Goal: Check status: Check status

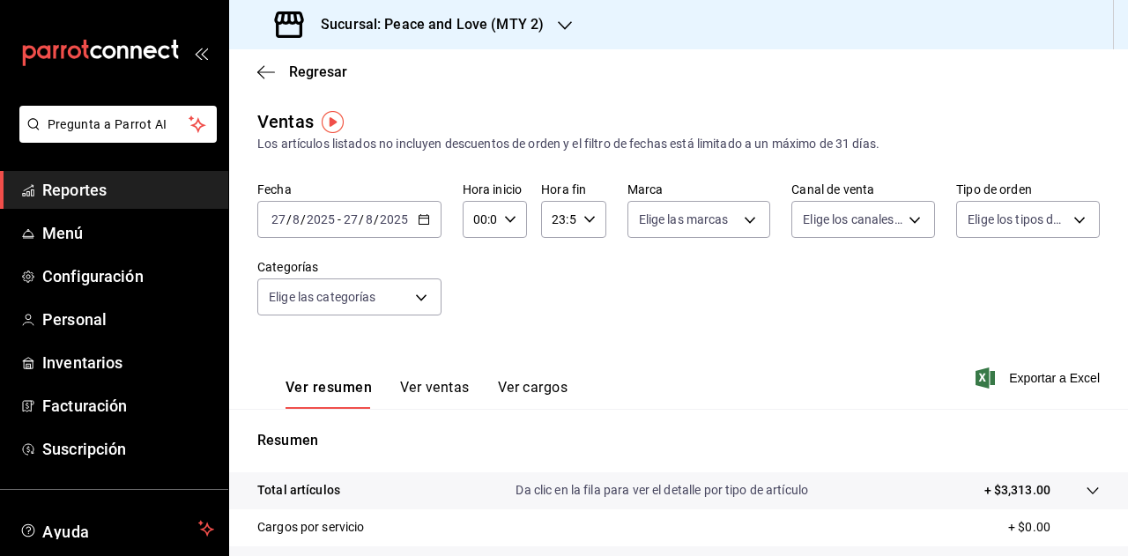
click at [548, 40] on div "Sucursal: Peace and Love (MTY 2)" at bounding box center [411, 24] width 336 height 49
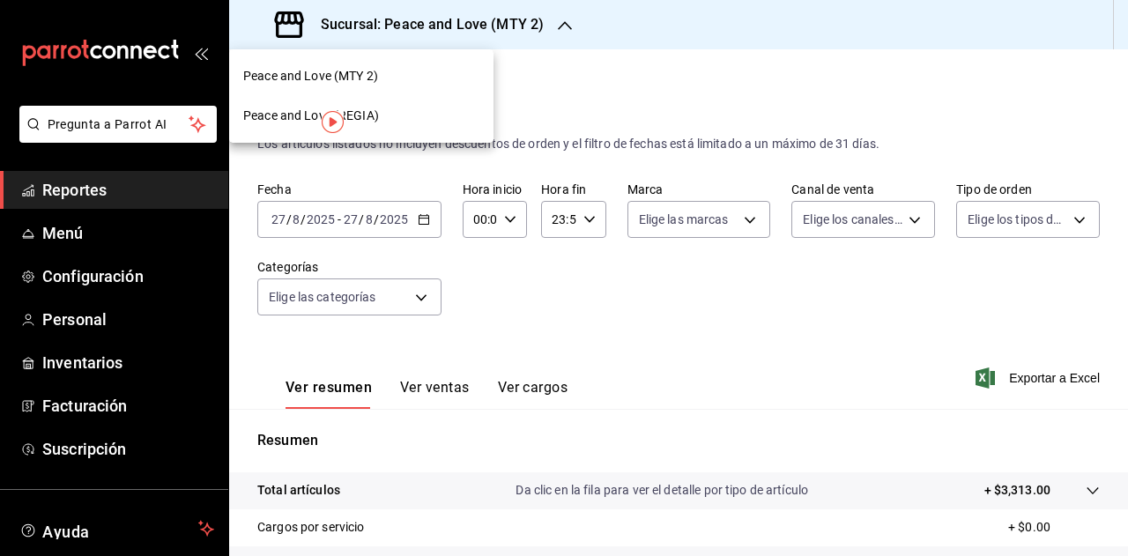
click at [420, 106] on div "Peace and Love (REGIA)" at bounding box center [361, 116] width 264 height 40
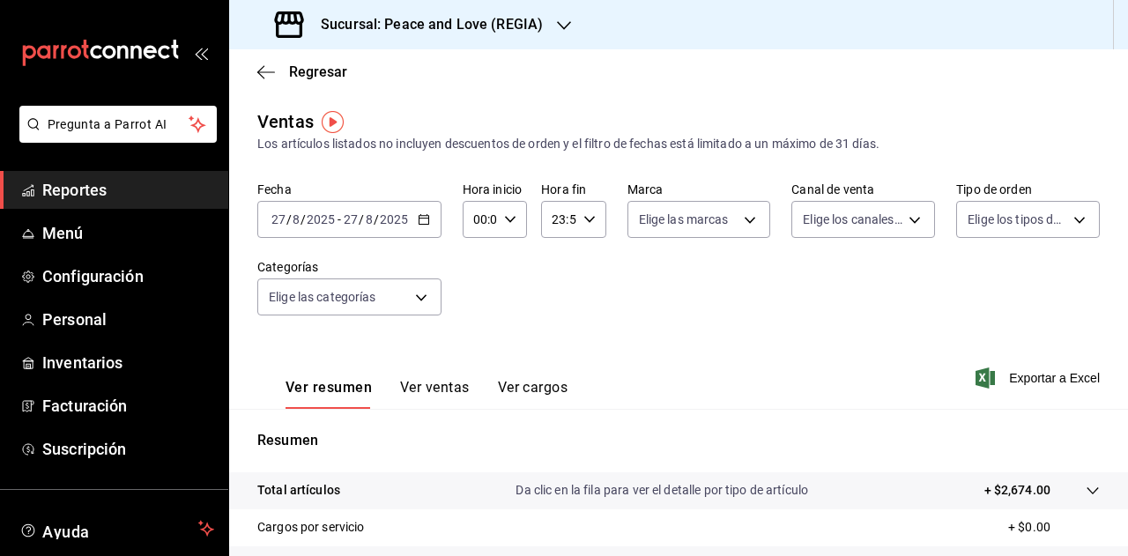
click at [571, 28] on div "Sucursal: Peace and Love (REGIA)" at bounding box center [410, 24] width 335 height 49
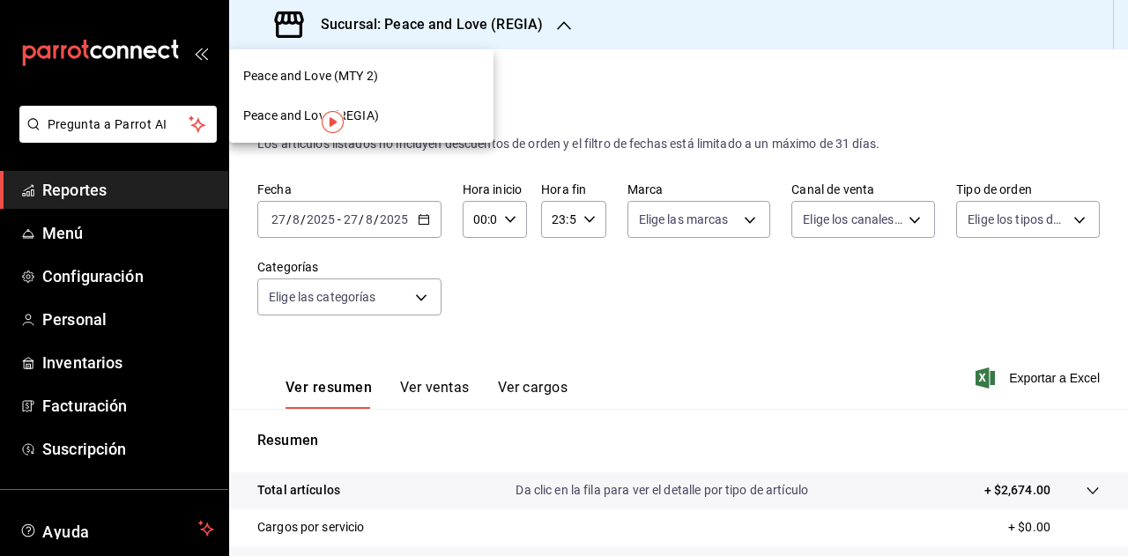
click at [381, 68] on div "Peace and Love (MTY 2)" at bounding box center [361, 76] width 236 height 19
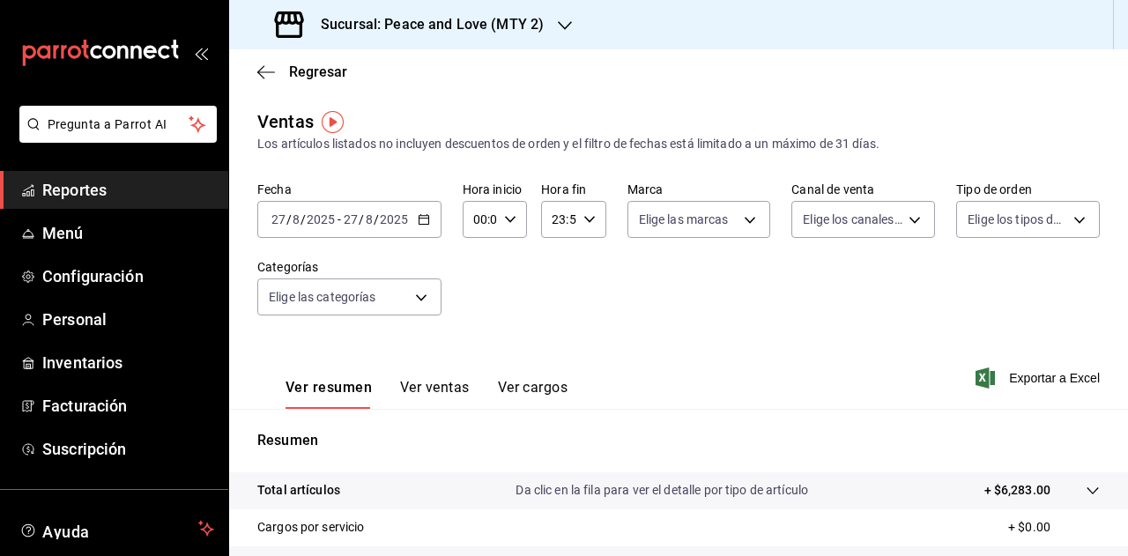
click at [433, 393] on button "Ver ventas" at bounding box center [435, 394] width 70 height 30
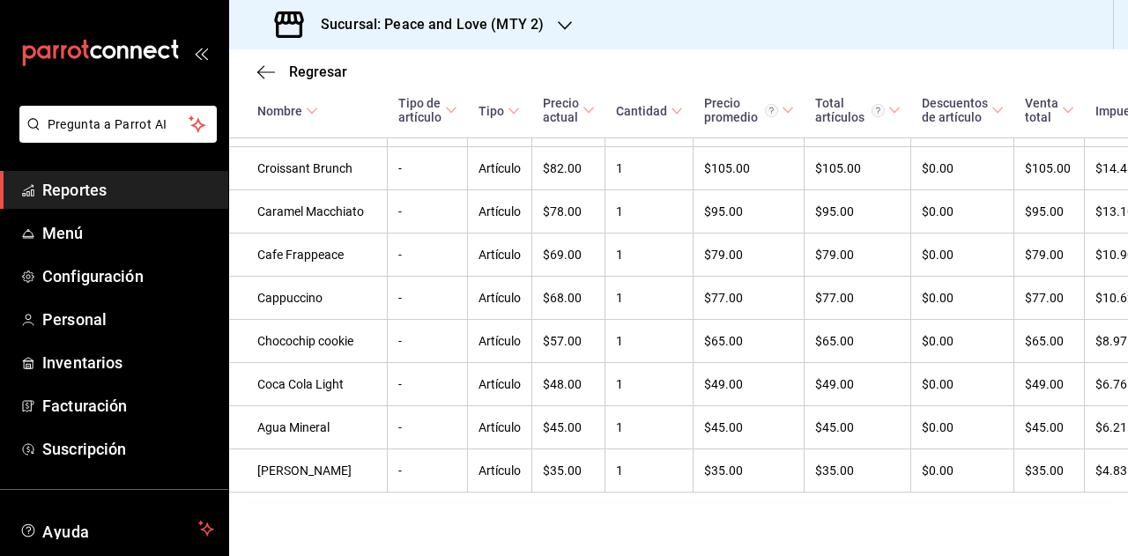
scroll to position [1689, 0]
click at [544, 22] on div "Sucursal: Peace and Love (MTY 2)" at bounding box center [411, 24] width 336 height 49
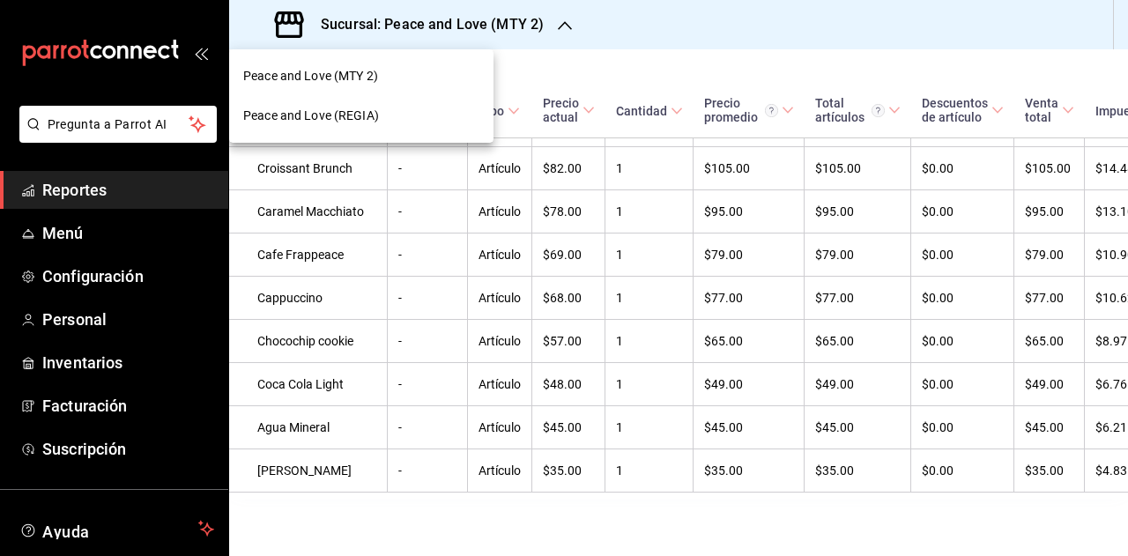
click at [363, 119] on span "Peace and Love (REGIA)" at bounding box center [311, 116] width 136 height 19
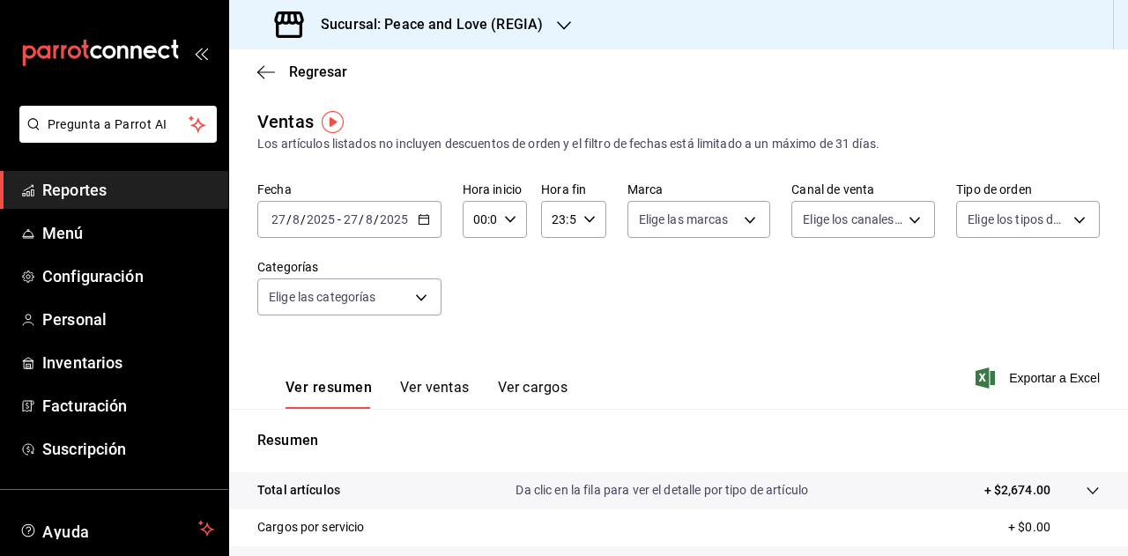
click at [450, 380] on button "Ver ventas" at bounding box center [435, 394] width 70 height 30
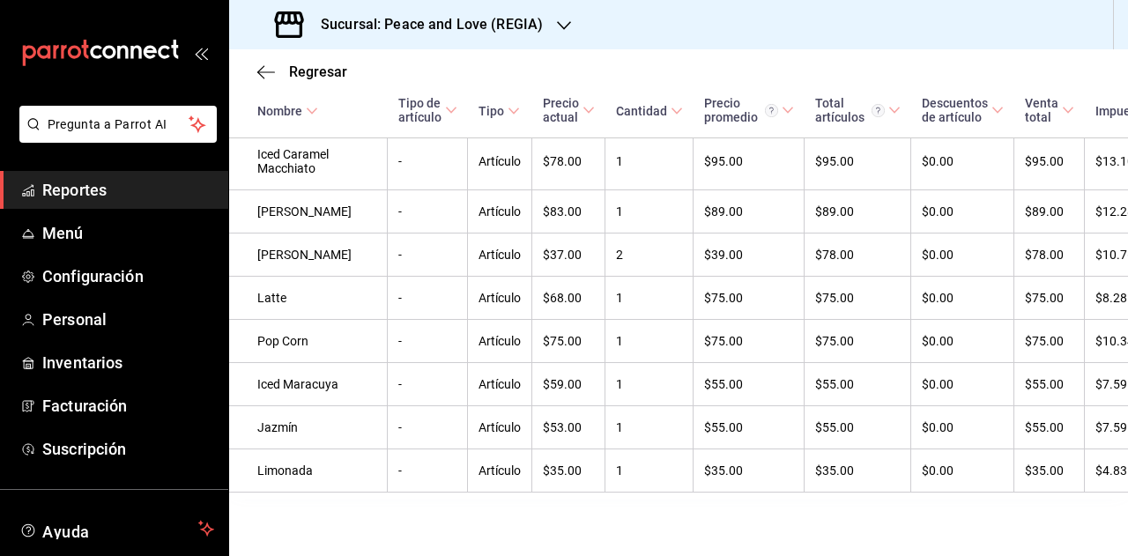
scroll to position [891, 0]
click at [308, 71] on span "Regresar" at bounding box center [318, 71] width 58 height 17
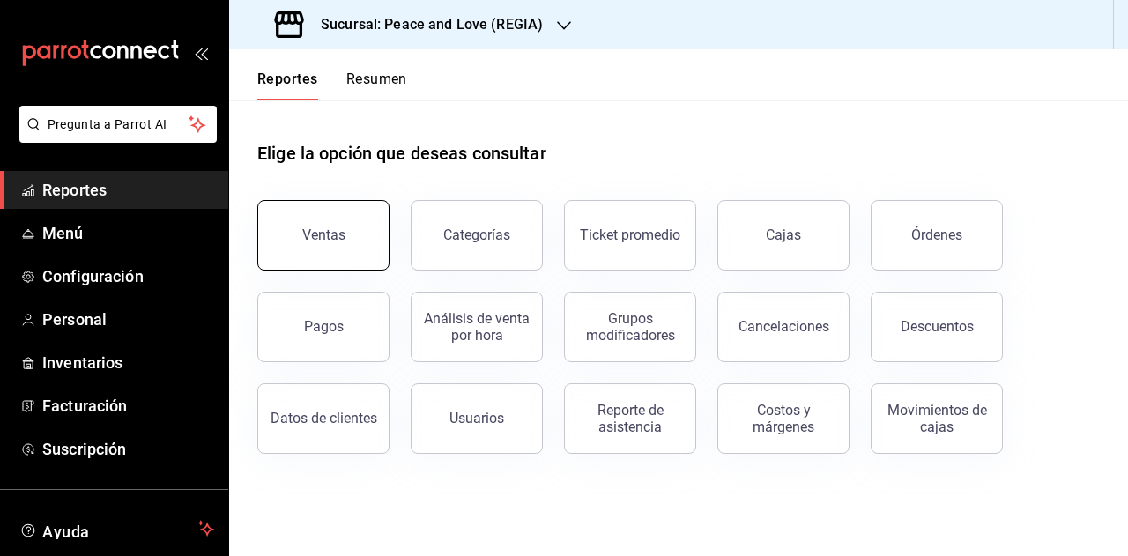
click at [342, 235] on div "Ventas" at bounding box center [323, 234] width 43 height 17
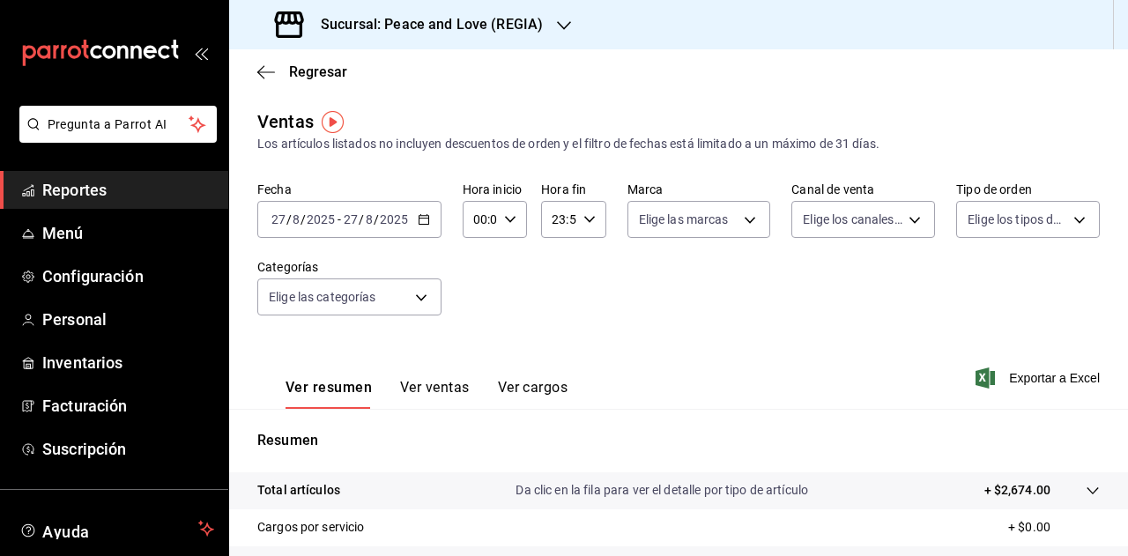
click at [493, 33] on h3 "Sucursal: Peace and Love (REGIA)" at bounding box center [425, 24] width 236 height 21
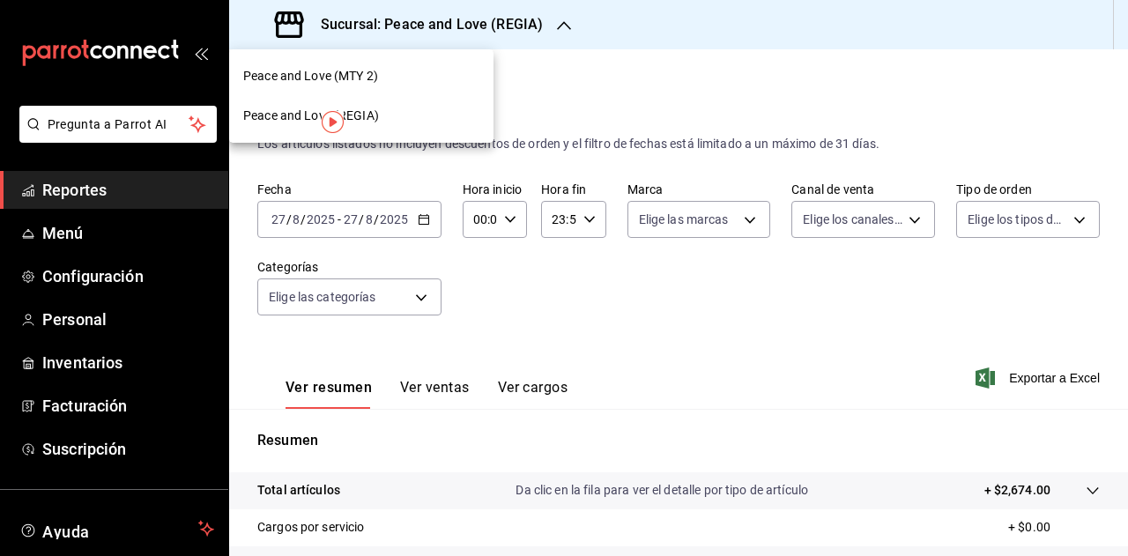
click at [367, 73] on span "Peace and Love (MTY 2)" at bounding box center [310, 76] width 135 height 19
